Goal: Information Seeking & Learning: Learn about a topic

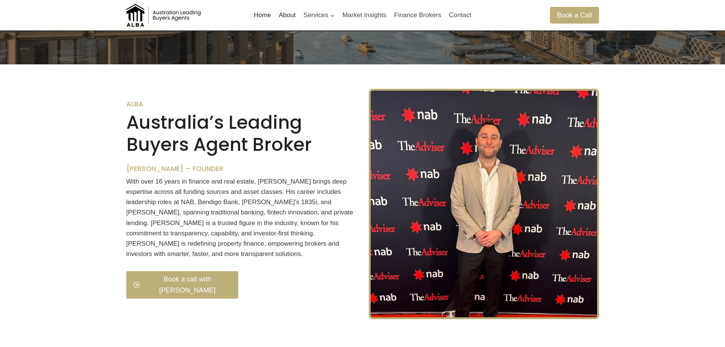
scroll to position [152, 0]
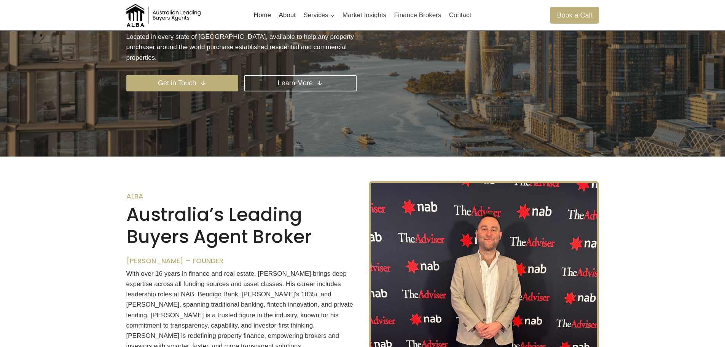
click at [284, 16] on link "About" at bounding box center [287, 15] width 25 height 18
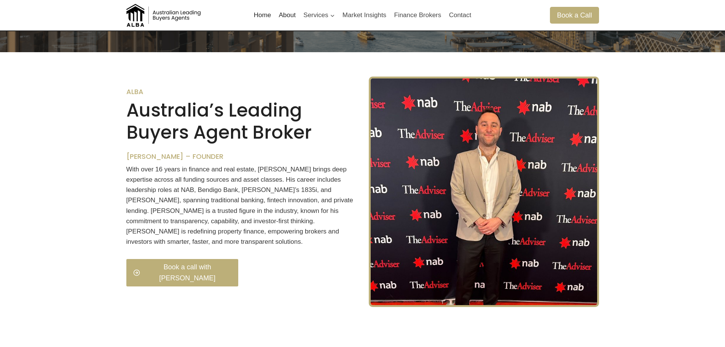
scroll to position [277, 0]
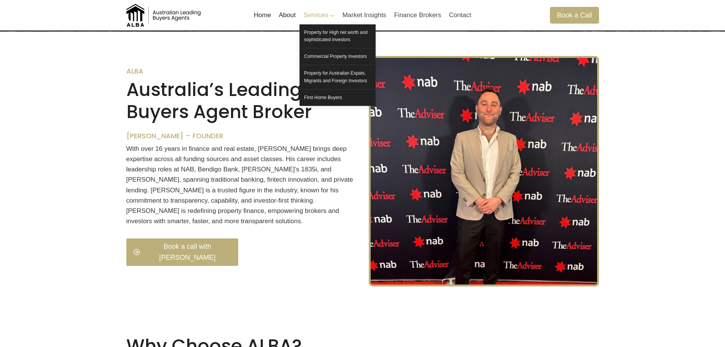
click at [317, 16] on span "Services Expand" at bounding box center [318, 15] width 31 height 10
click at [328, 39] on link "Property for High net worth and sophisticated investors" at bounding box center [337, 36] width 76 height 24
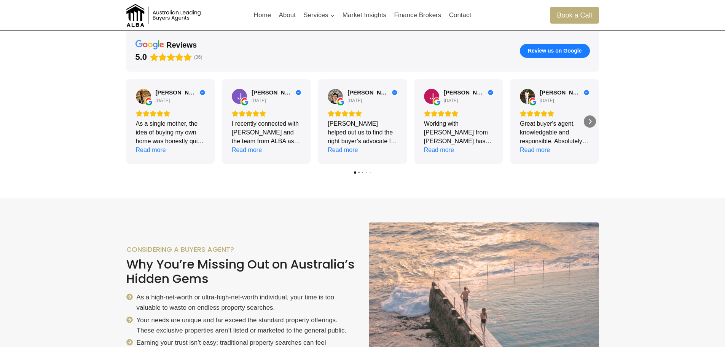
scroll to position [304, 0]
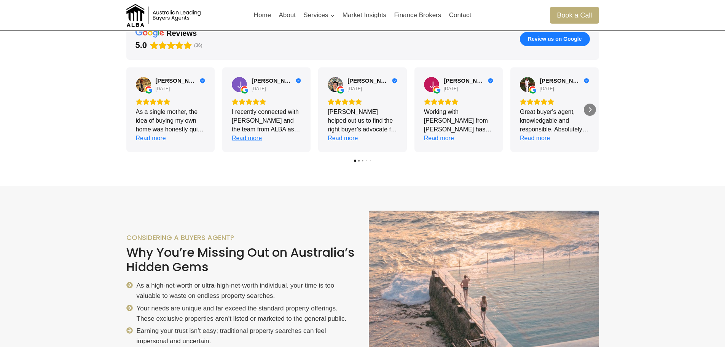
click at [251, 140] on div "Read more" at bounding box center [247, 138] width 30 height 9
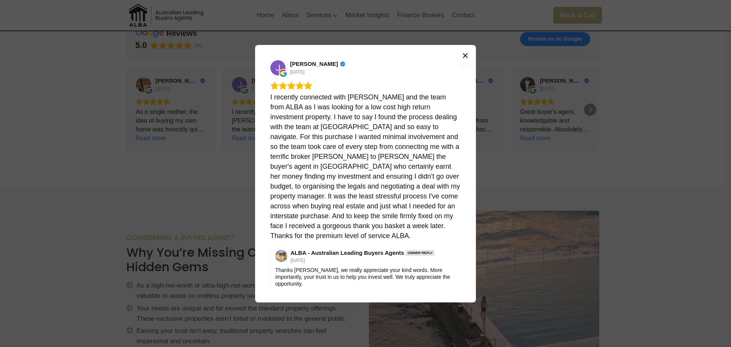
click at [466, 57] on icon "Close" at bounding box center [465, 55] width 5 height 5
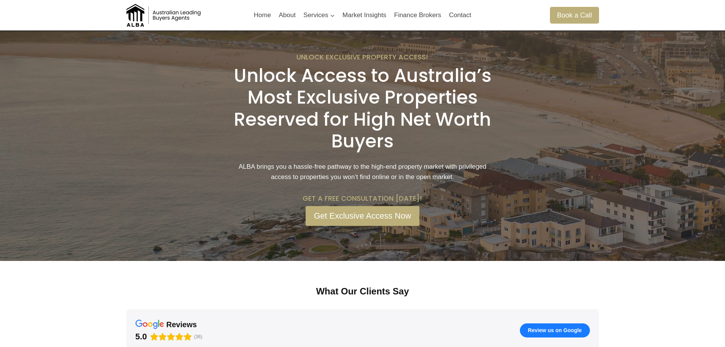
scroll to position [0, 0]
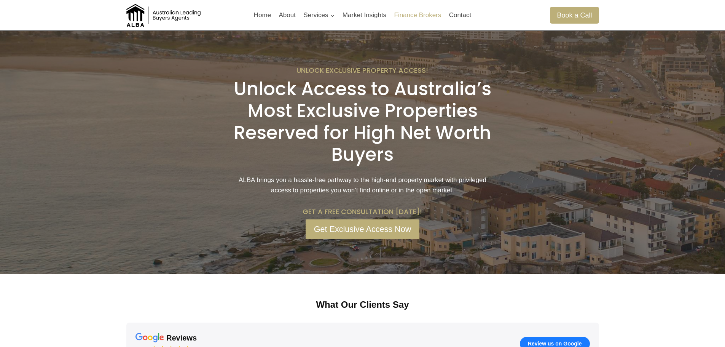
click at [417, 9] on link "Finance Brokers" at bounding box center [417, 15] width 55 height 18
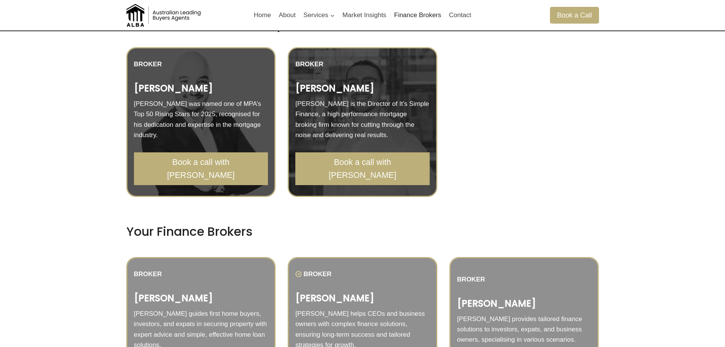
scroll to position [533, 0]
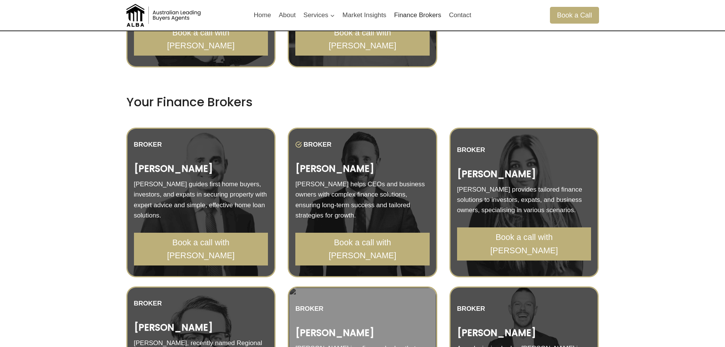
click at [155, 175] on strong "[PERSON_NAME]" at bounding box center [173, 168] width 79 height 13
click at [153, 166] on div "BROKER [PERSON_NAME] [PERSON_NAME] guides first home buyers, investors, and exp…" at bounding box center [201, 202] width 134 height 126
